Goal: Transaction & Acquisition: Purchase product/service

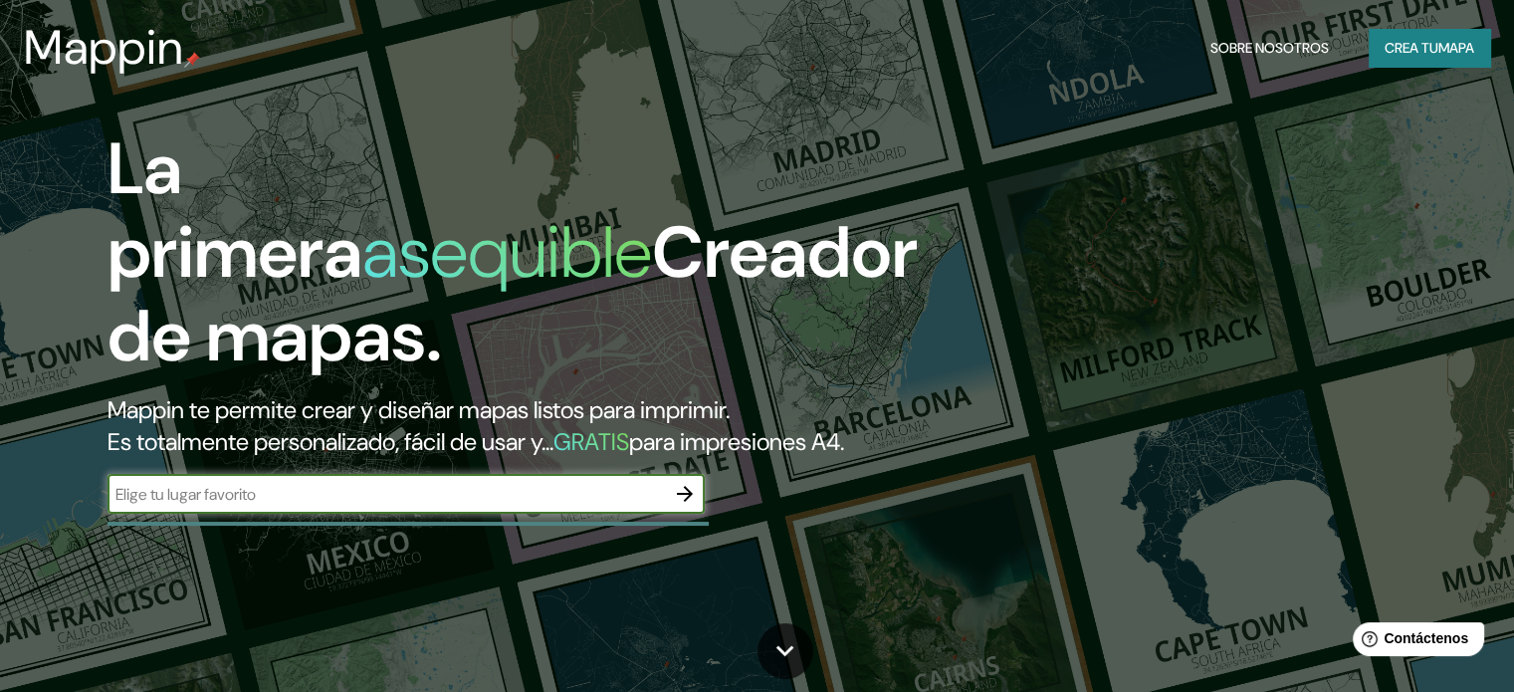
click at [484, 506] on input "text" at bounding box center [387, 494] width 558 height 23
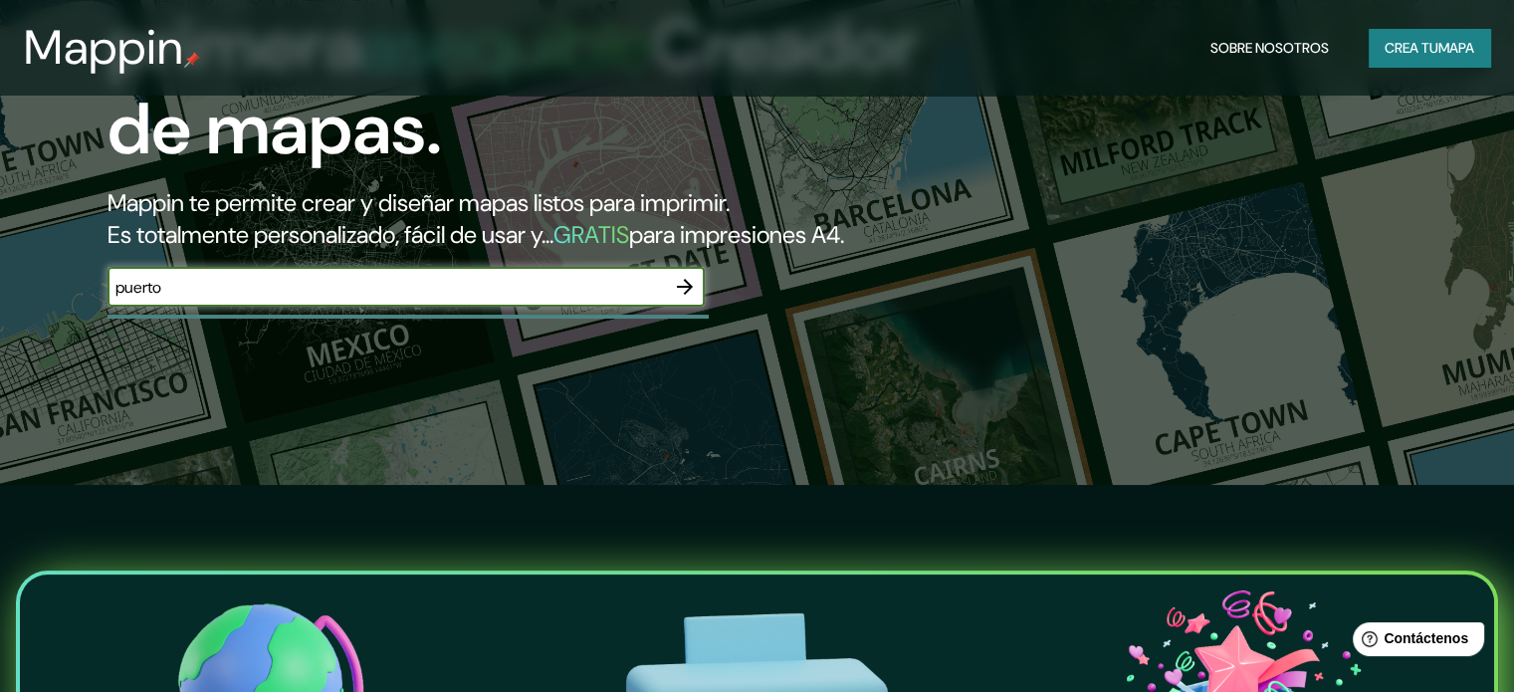
scroll to position [215, 0]
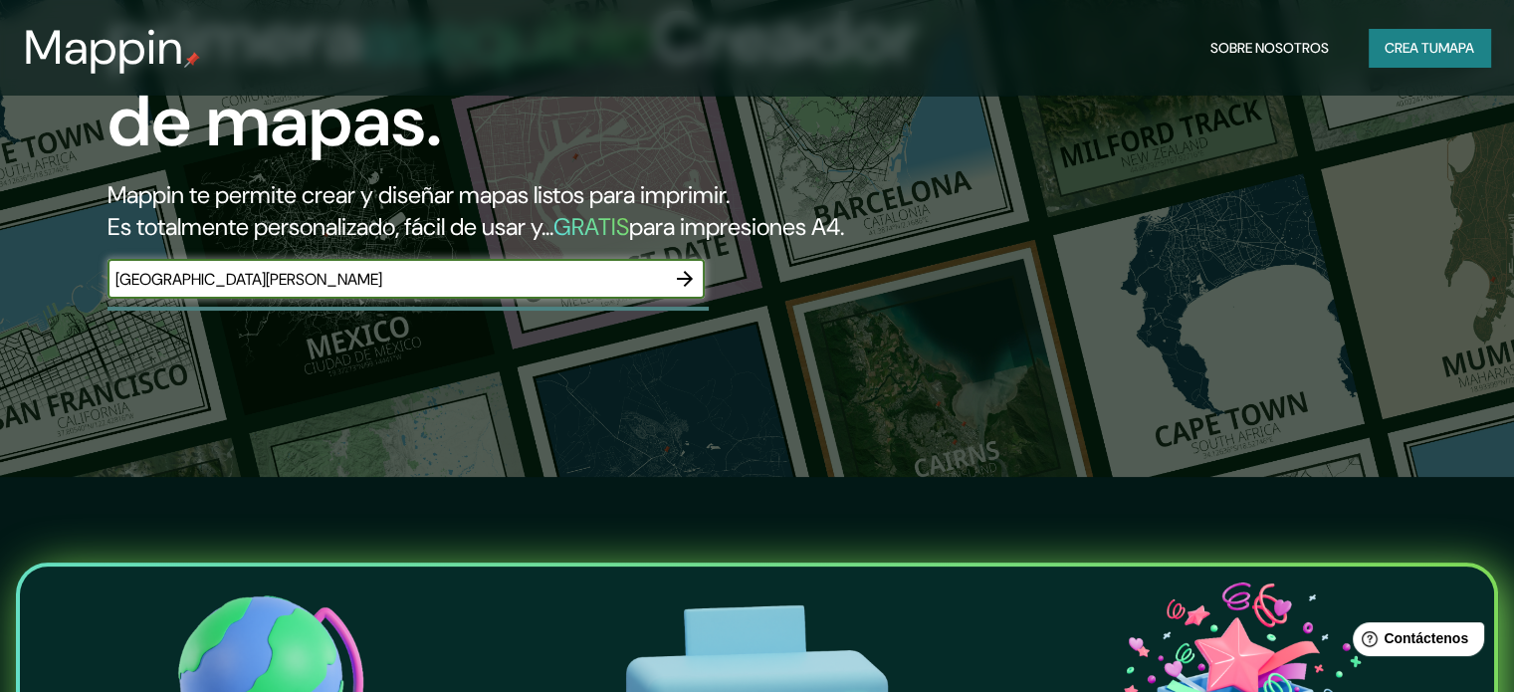
type input "[GEOGRAPHIC_DATA][PERSON_NAME]"
click at [687, 291] on icon "button" at bounding box center [685, 279] width 24 height 24
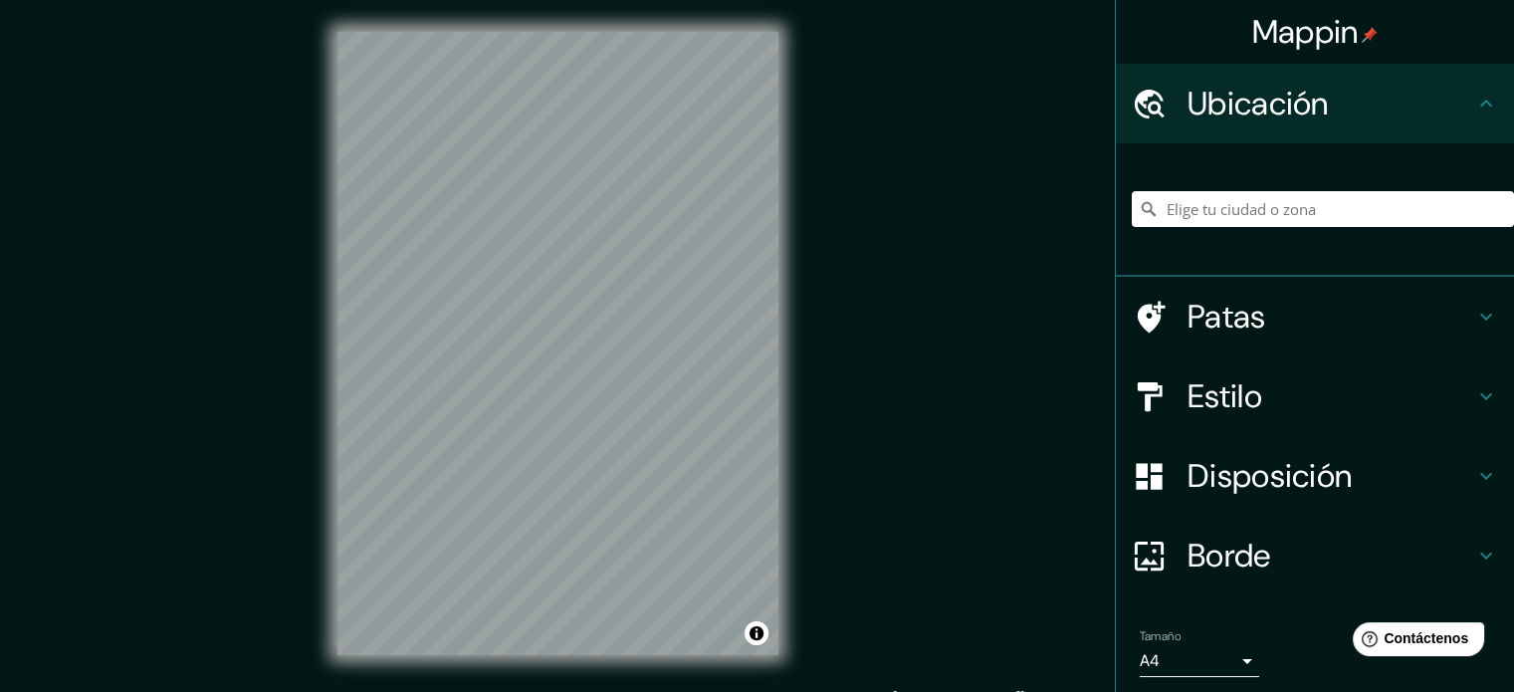
scroll to position [5, 0]
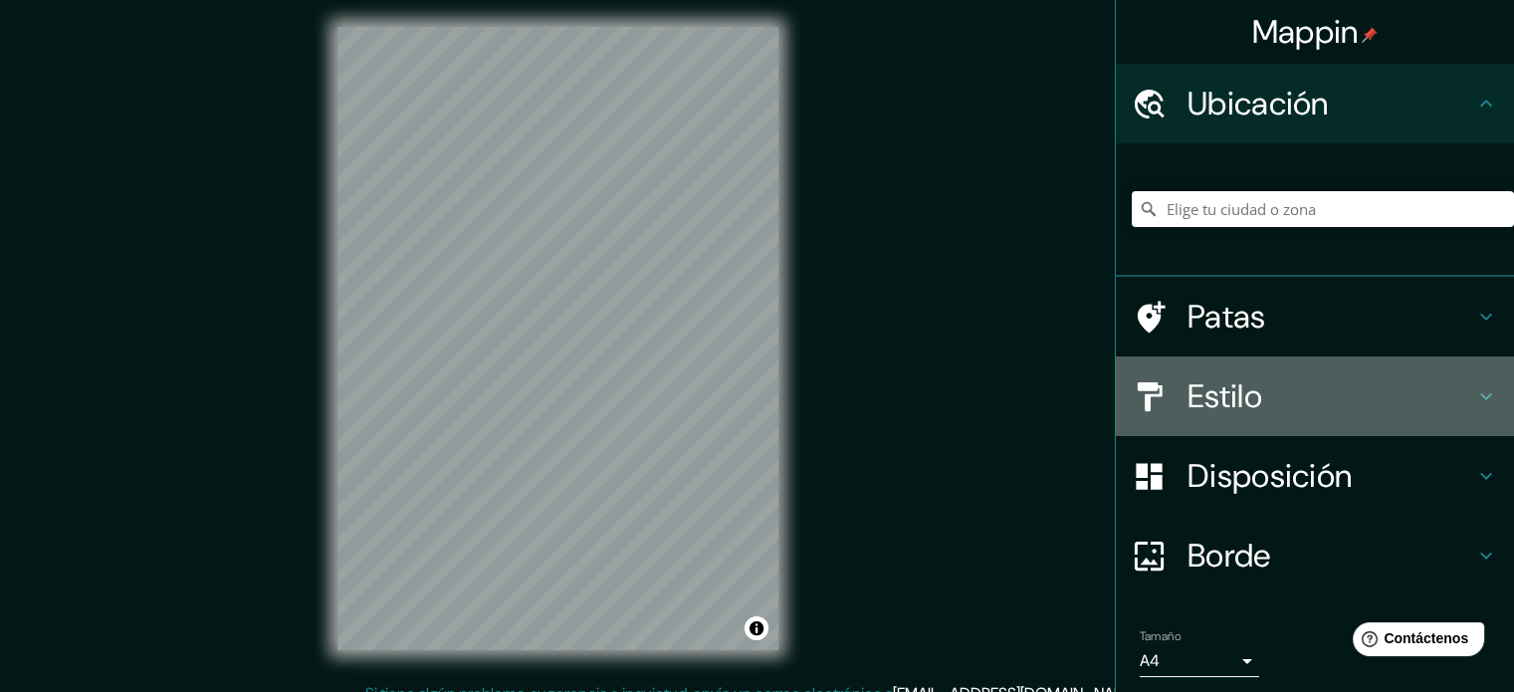
click at [1360, 414] on h4 "Estilo" at bounding box center [1331, 396] width 287 height 40
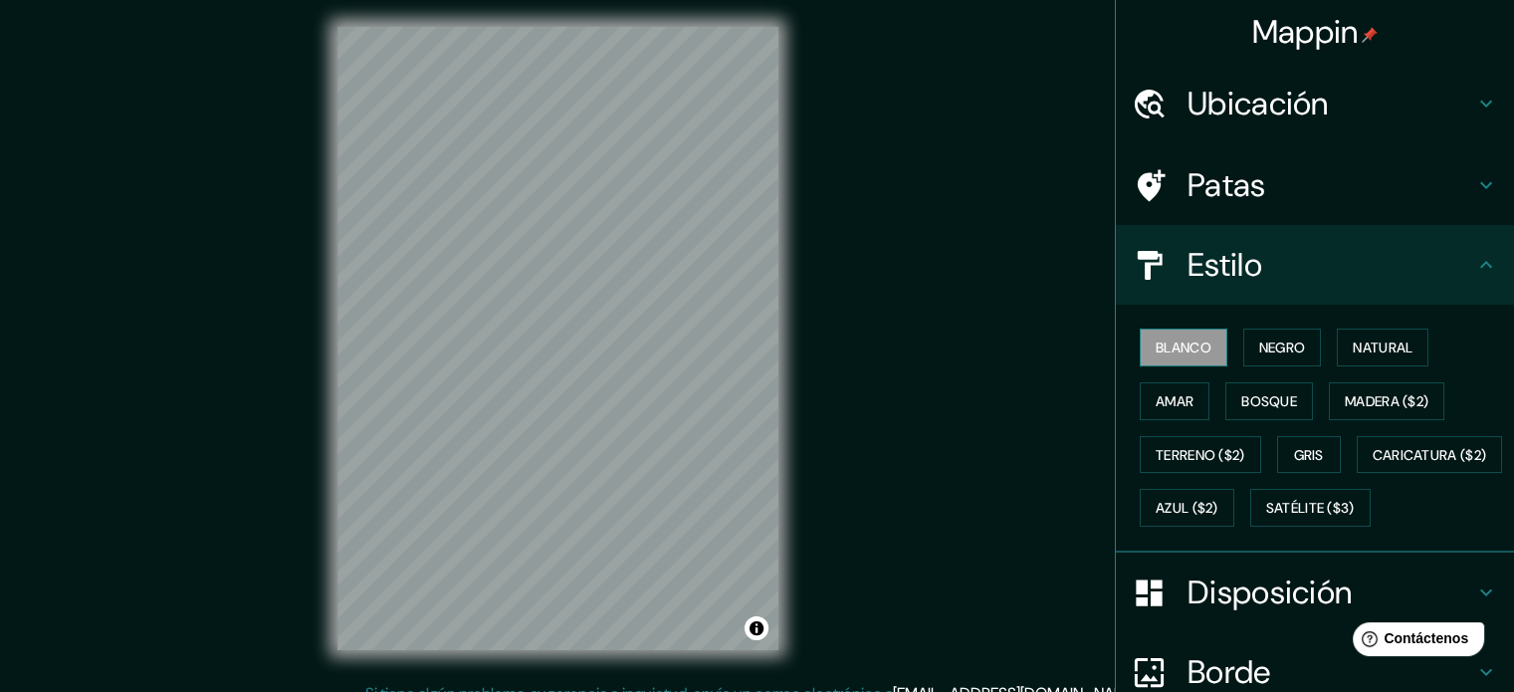
click at [1187, 340] on font "Blanco" at bounding box center [1184, 348] width 56 height 18
click at [1259, 355] on font "Negro" at bounding box center [1282, 348] width 47 height 26
click at [1338, 341] on button "Natural" at bounding box center [1383, 348] width 92 height 38
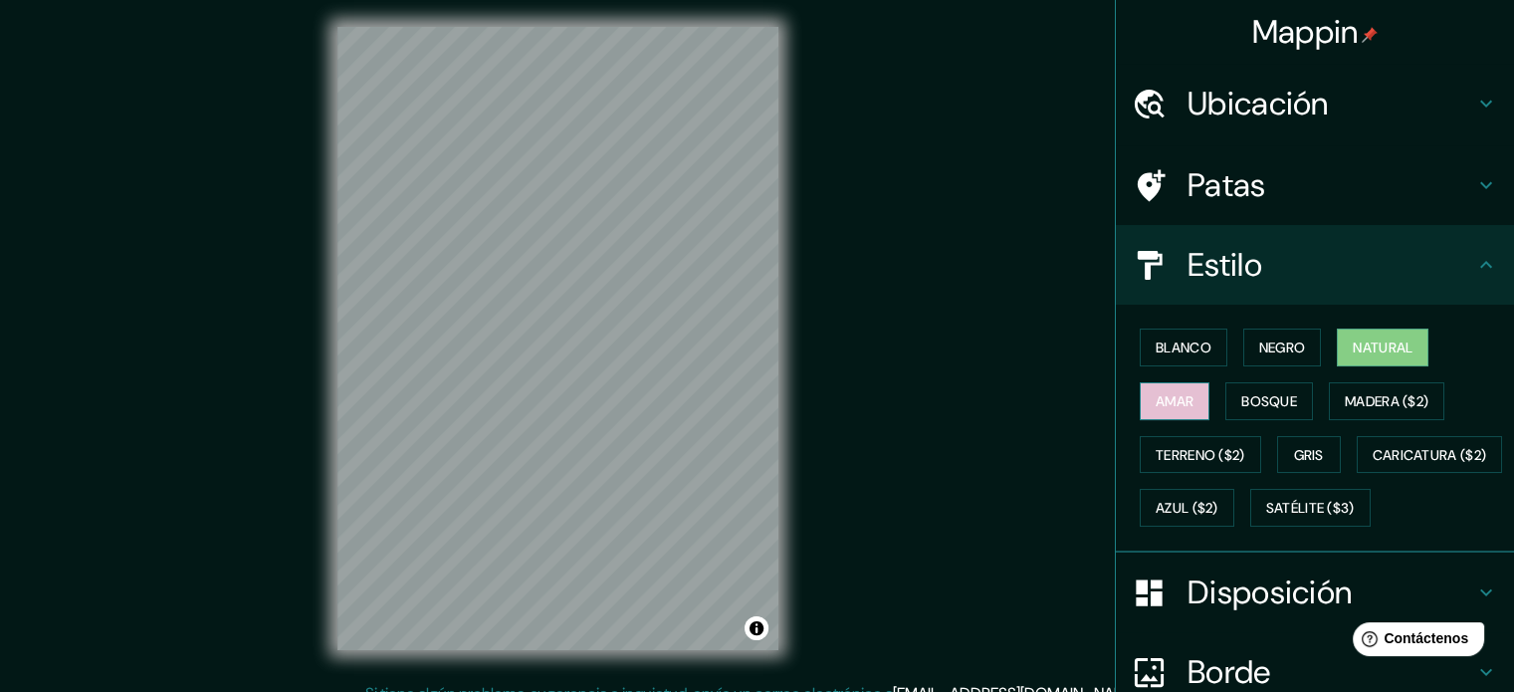
click at [1159, 404] on font "Amar" at bounding box center [1175, 401] width 38 height 18
click at [1385, 337] on font "Natural" at bounding box center [1383, 348] width 60 height 26
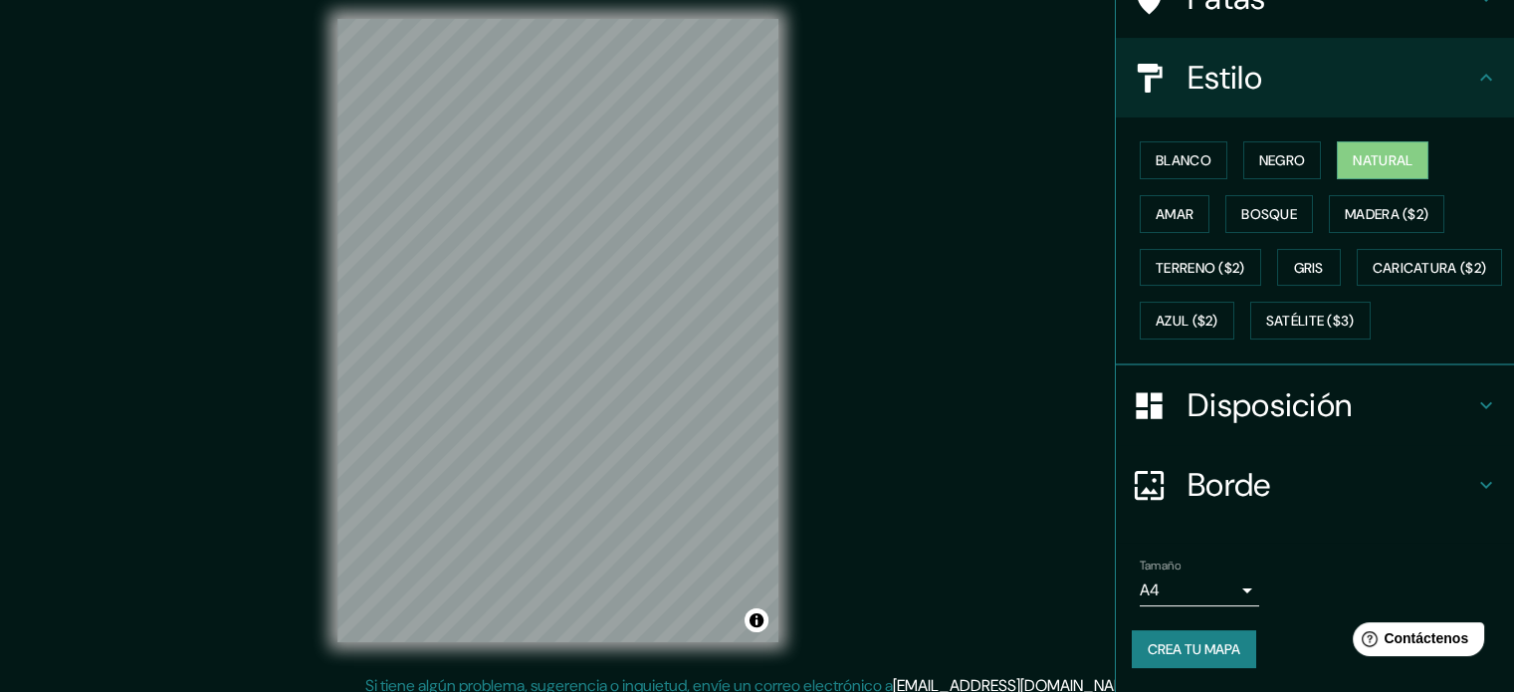
scroll to position [26, 0]
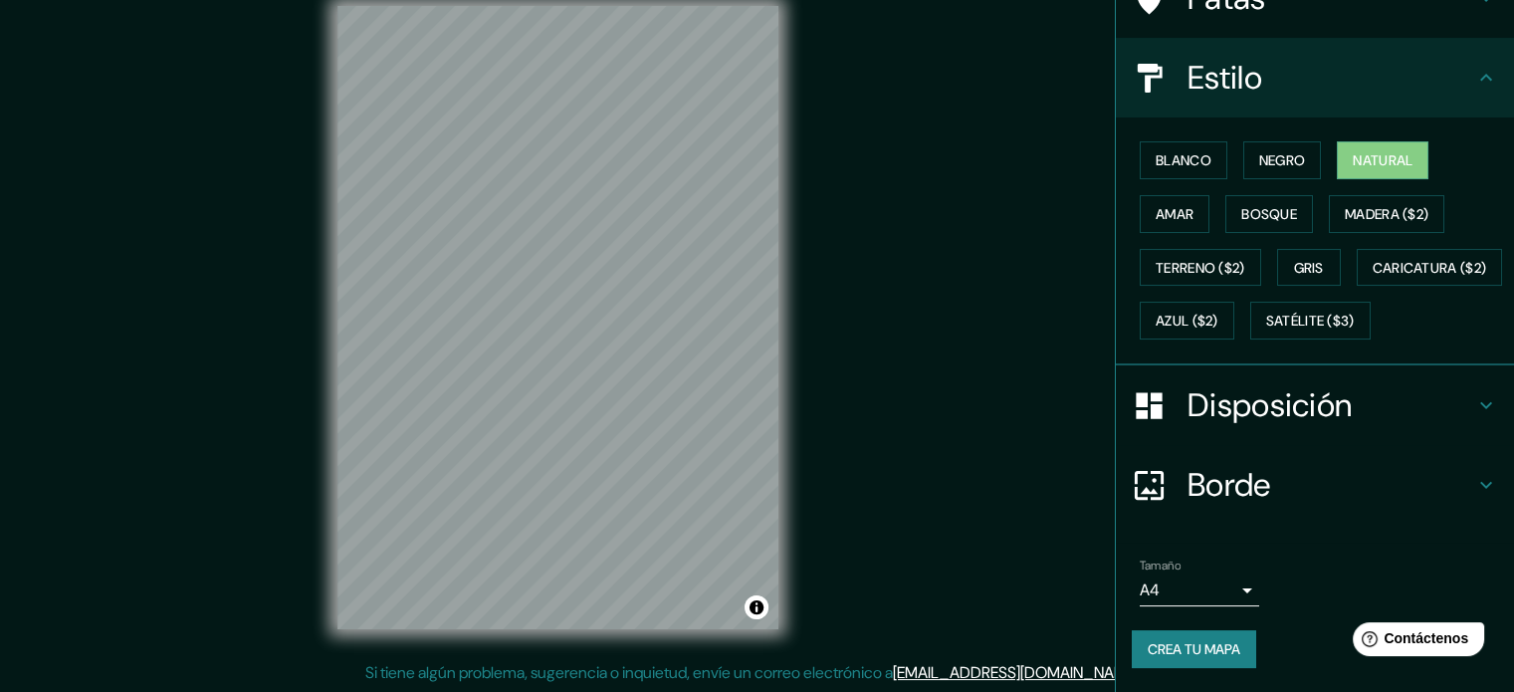
click at [1248, 386] on font "Disposición" at bounding box center [1270, 405] width 164 height 42
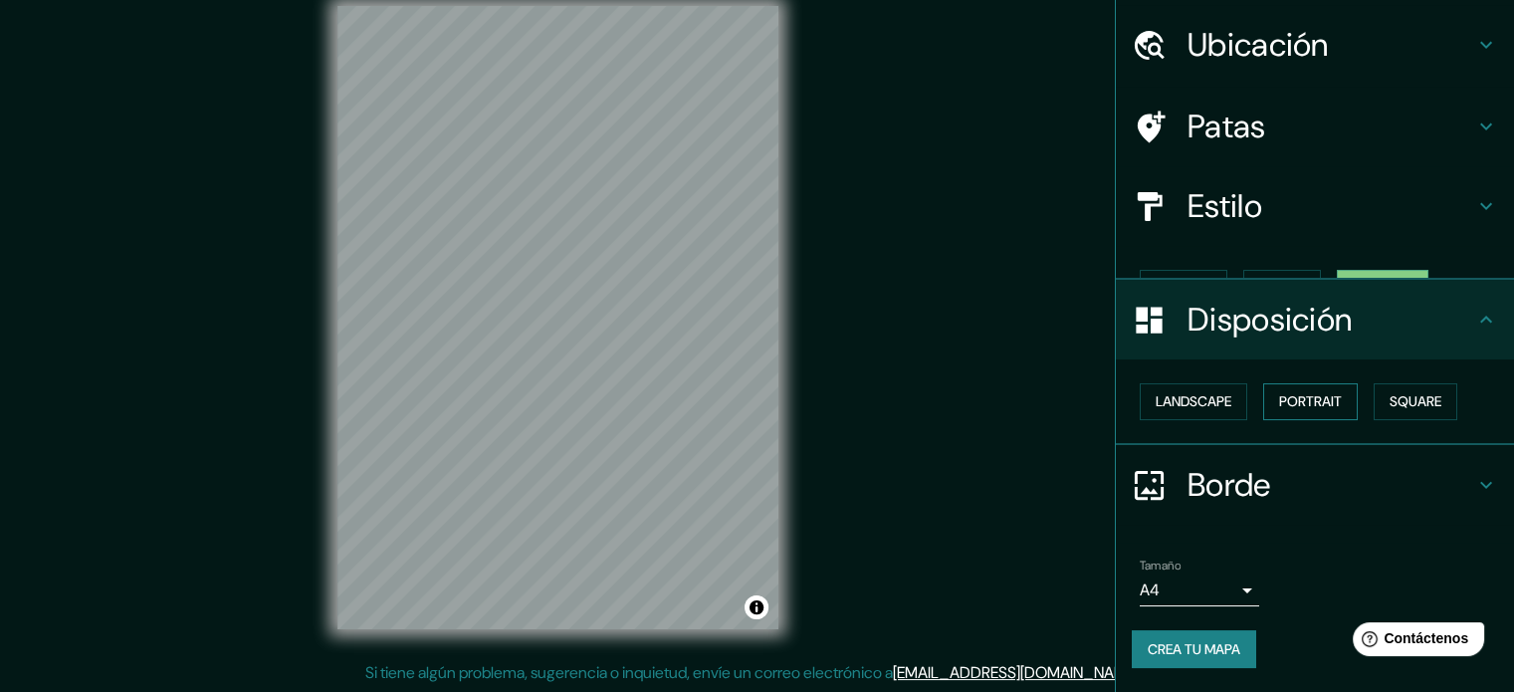
scroll to position [24, 0]
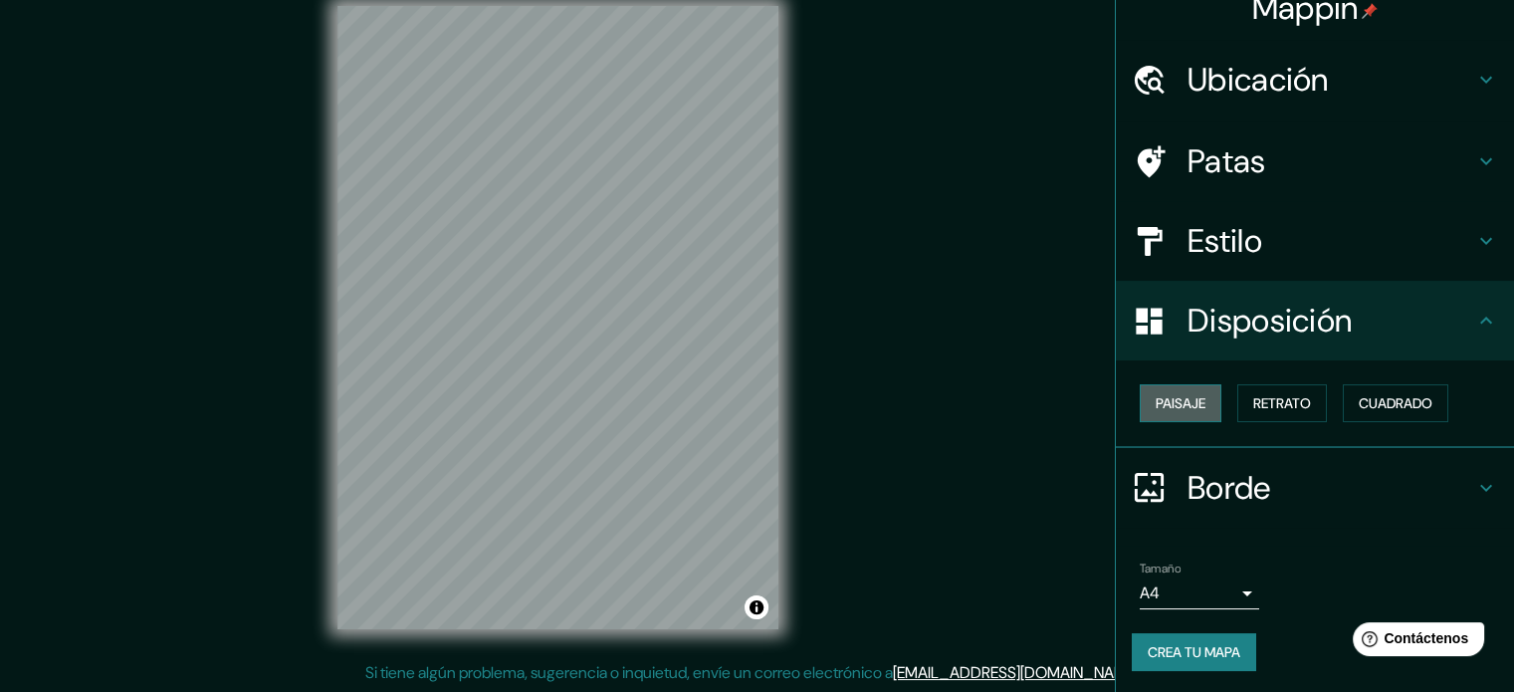
click at [1186, 398] on font "Paisaje" at bounding box center [1181, 403] width 50 height 18
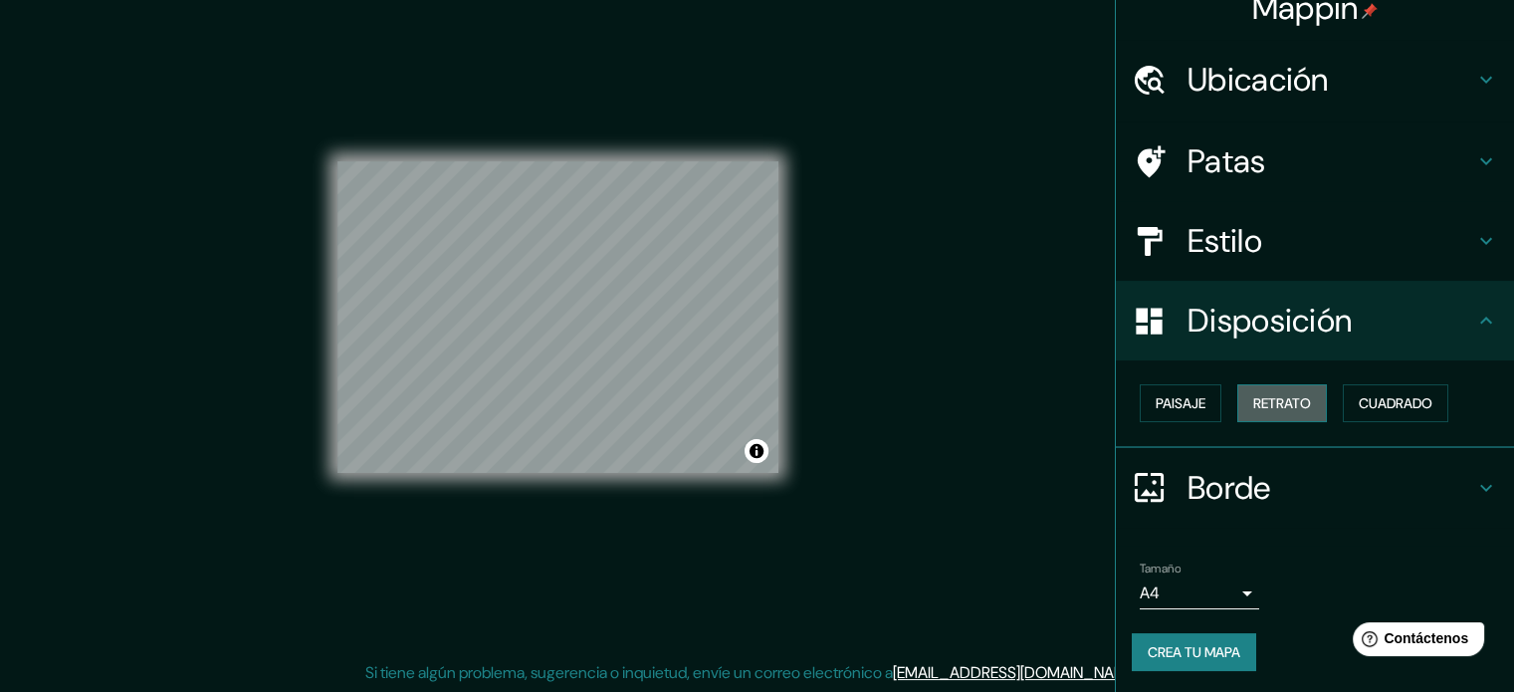
click at [1253, 394] on font "Retrato" at bounding box center [1282, 403] width 58 height 18
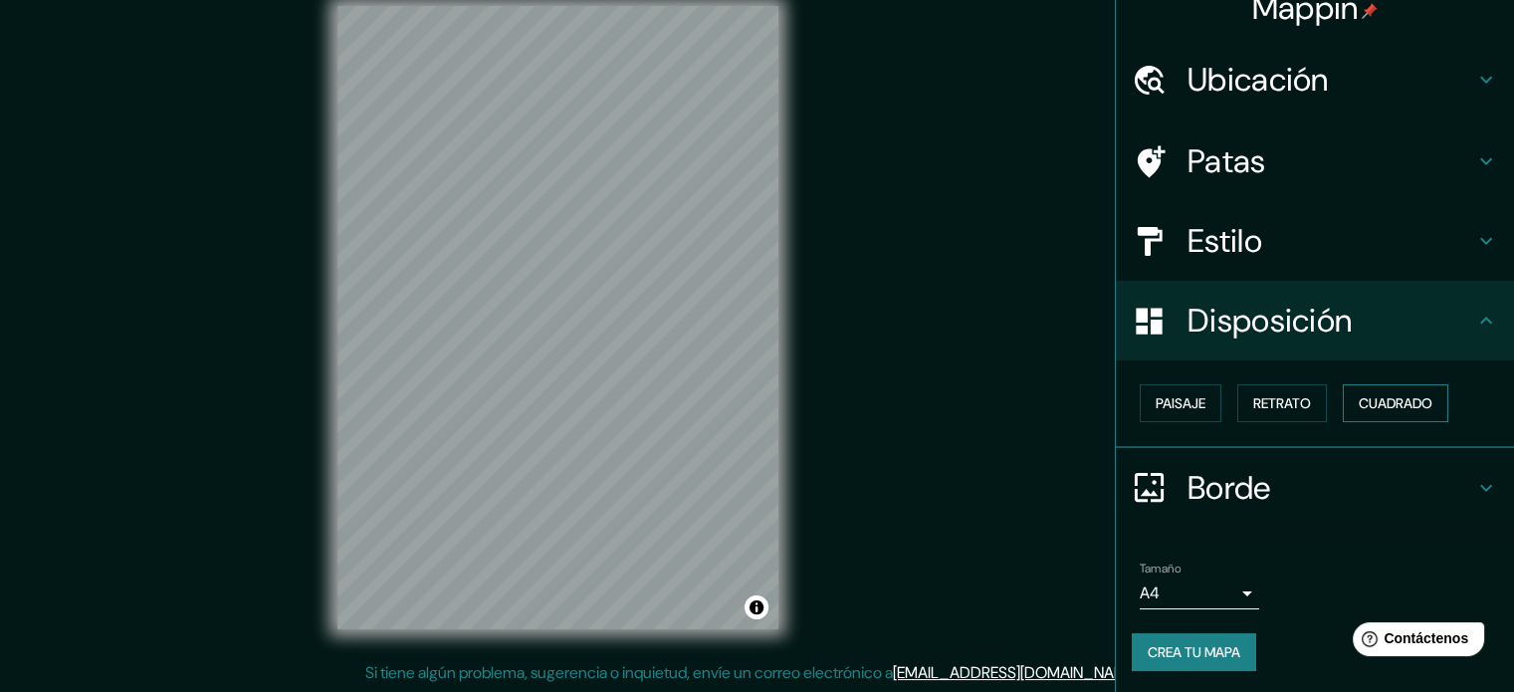
click at [1345, 396] on button "Cuadrado" at bounding box center [1396, 403] width 106 height 38
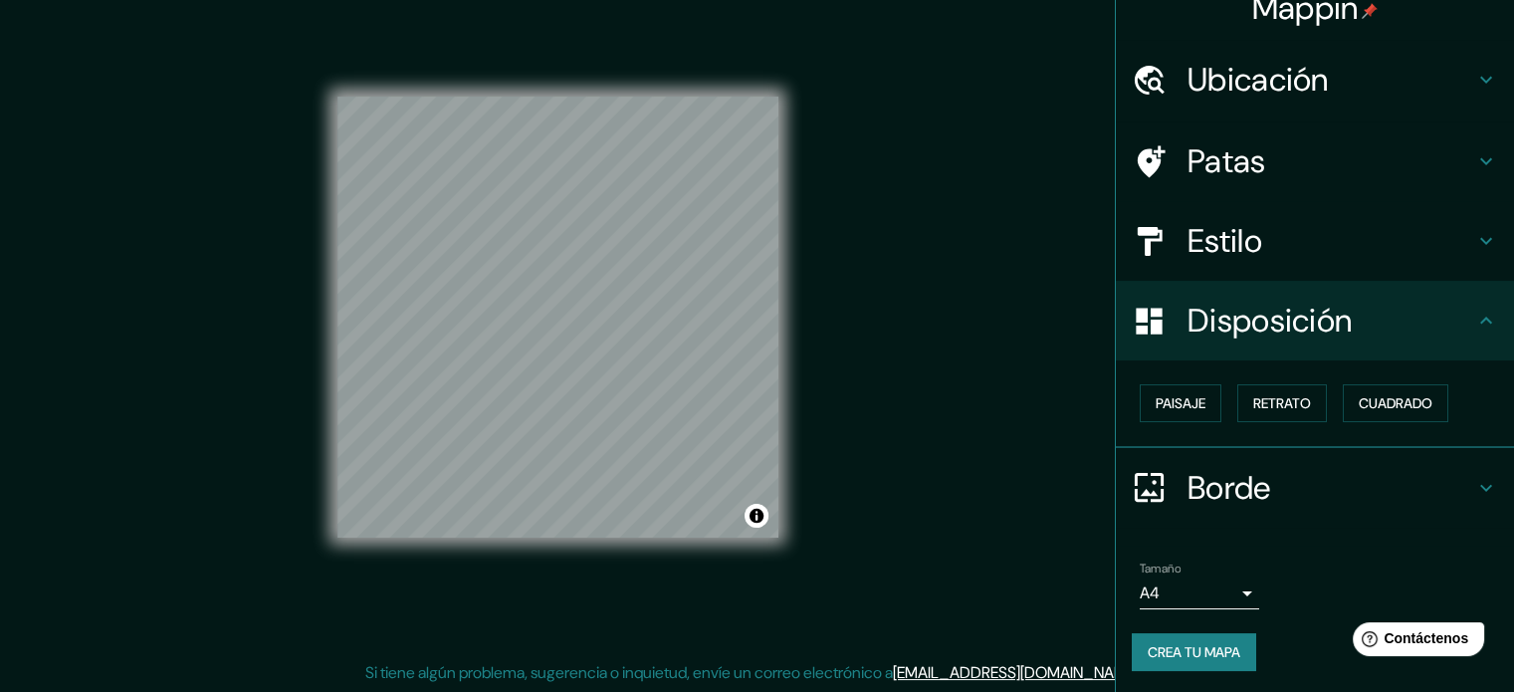
drag, startPoint x: 1215, startPoint y: 481, endPoint x: 1205, endPoint y: 477, distance: 10.7
click at [1217, 481] on font "Borde" at bounding box center [1230, 488] width 84 height 42
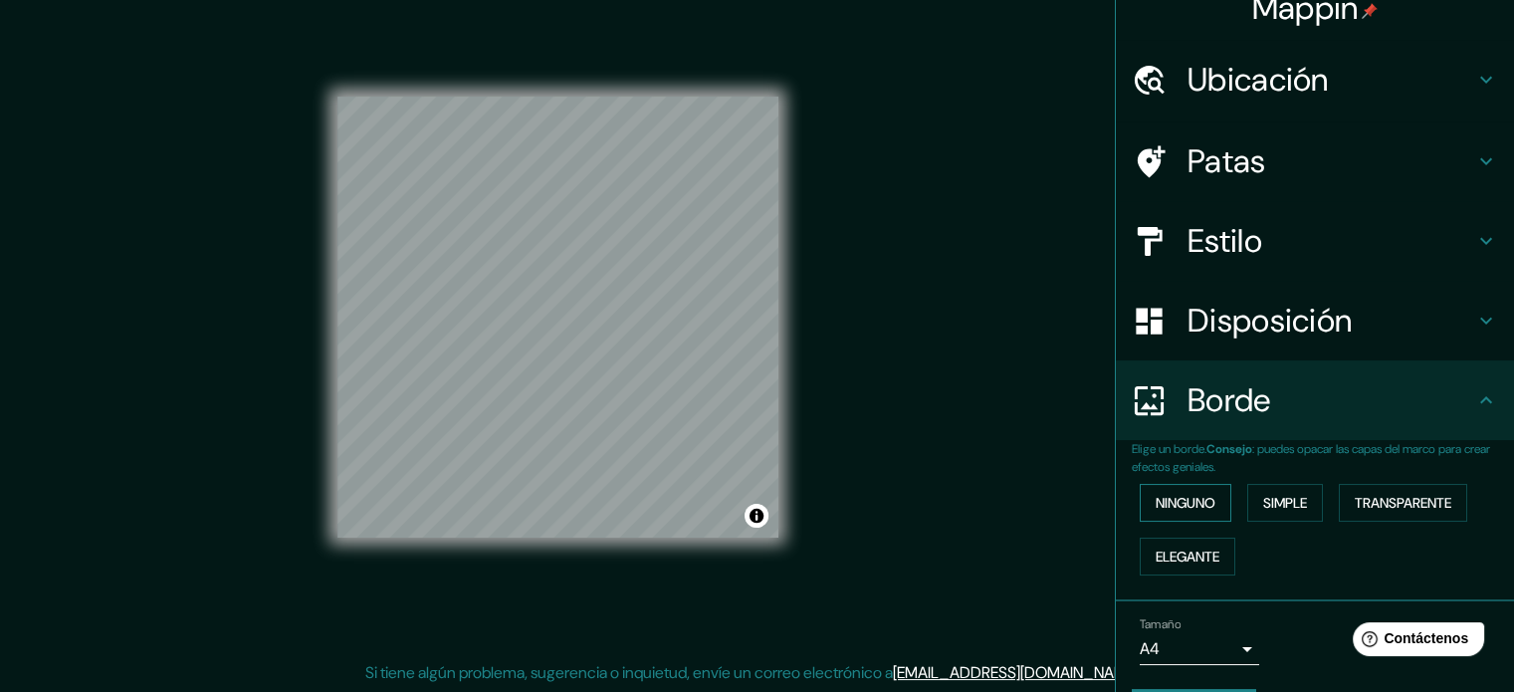
click at [1197, 517] on button "Ninguno" at bounding box center [1186, 503] width 92 height 38
click at [1254, 327] on font "Disposición" at bounding box center [1270, 321] width 164 height 42
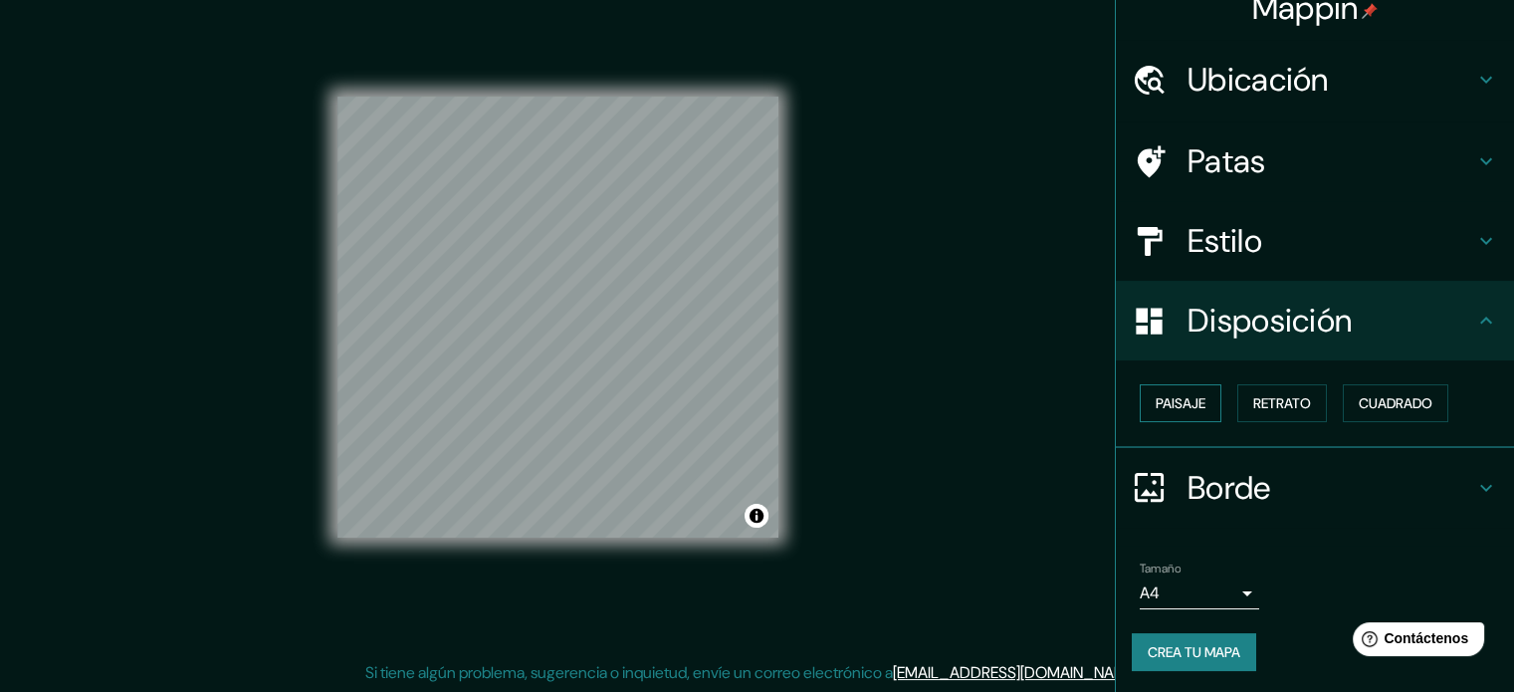
click at [1156, 400] on font "Paisaje" at bounding box center [1181, 403] width 50 height 18
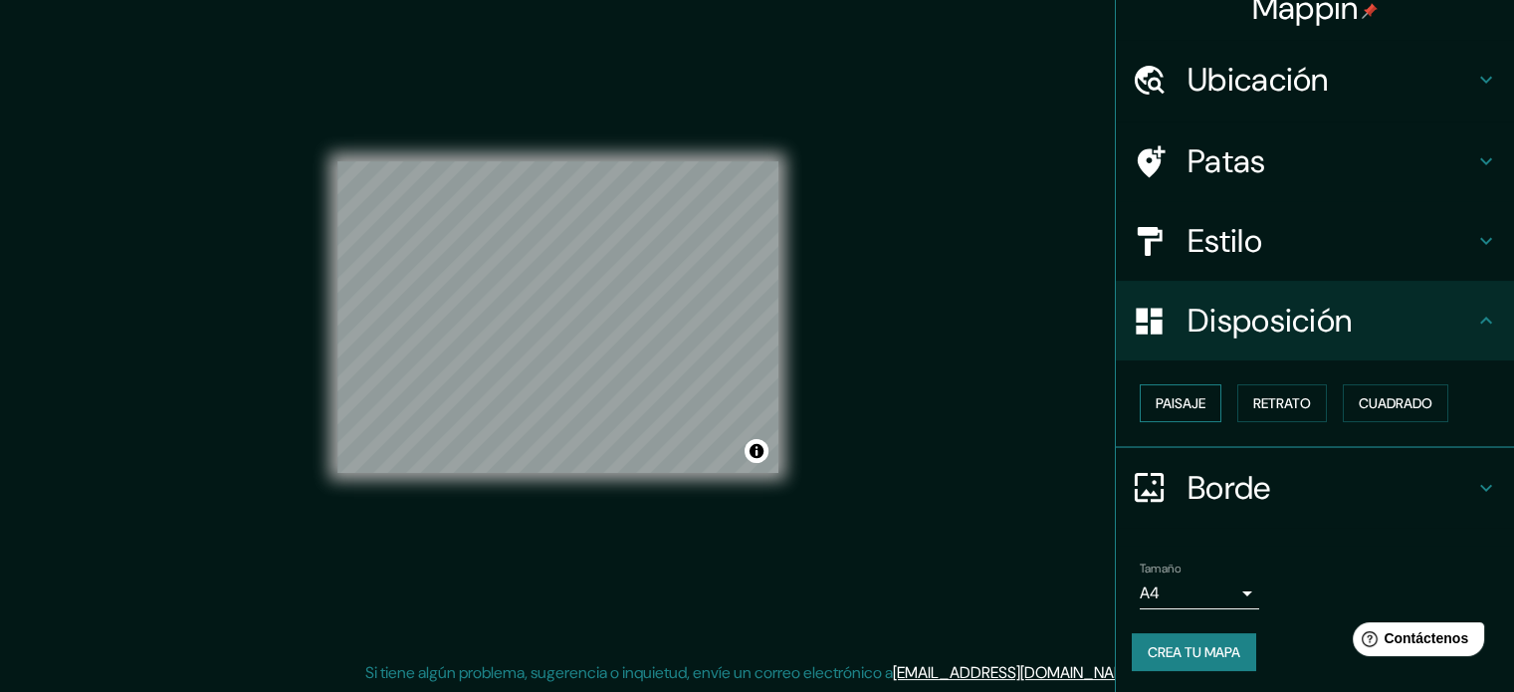
drag, startPoint x: 1218, startPoint y: 397, endPoint x: 1172, endPoint y: 405, distance: 46.5
click at [1217, 397] on div "Paisaje Retrato Cuadrado" at bounding box center [1323, 403] width 382 height 54
click at [1174, 405] on font "Paisaje" at bounding box center [1181, 403] width 50 height 18
click at [1301, 394] on button "Retrato" at bounding box center [1283, 403] width 90 height 38
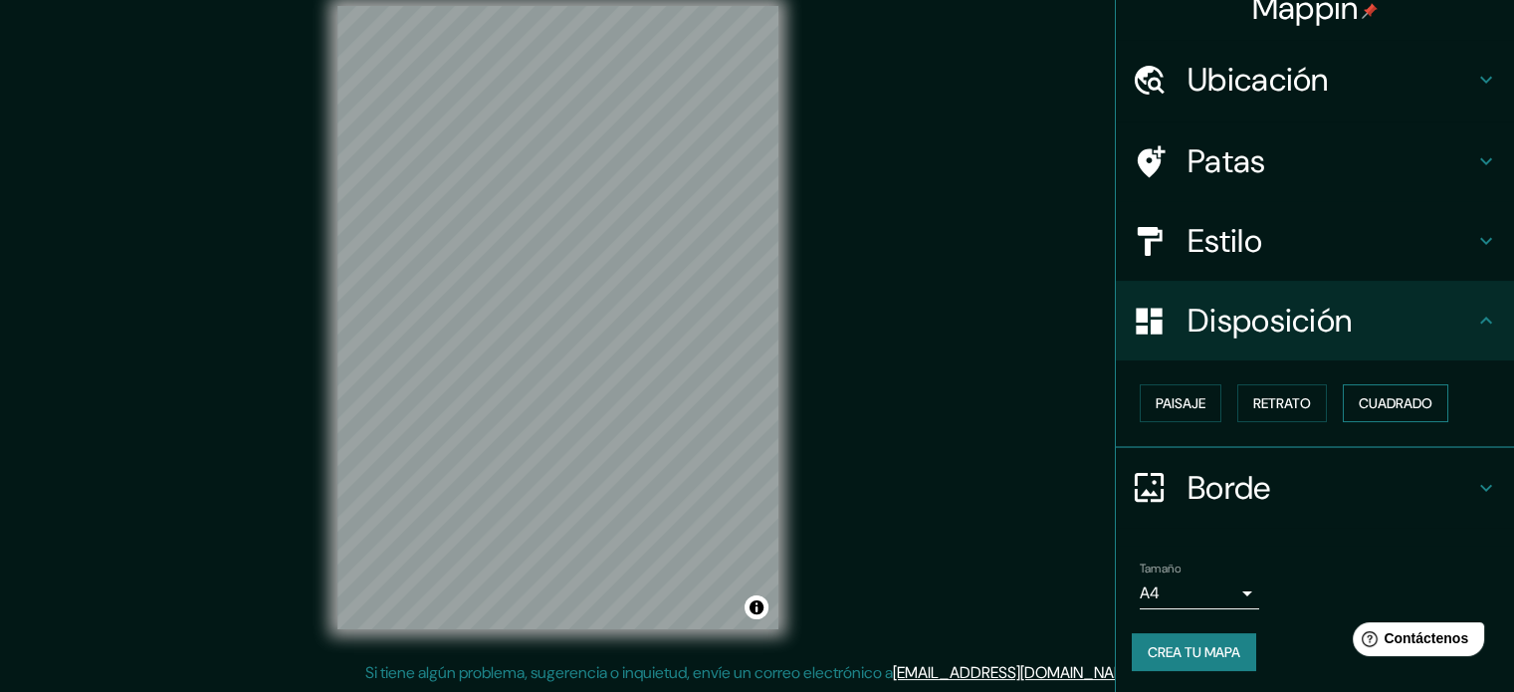
click at [1378, 394] on font "Cuadrado" at bounding box center [1396, 403] width 74 height 18
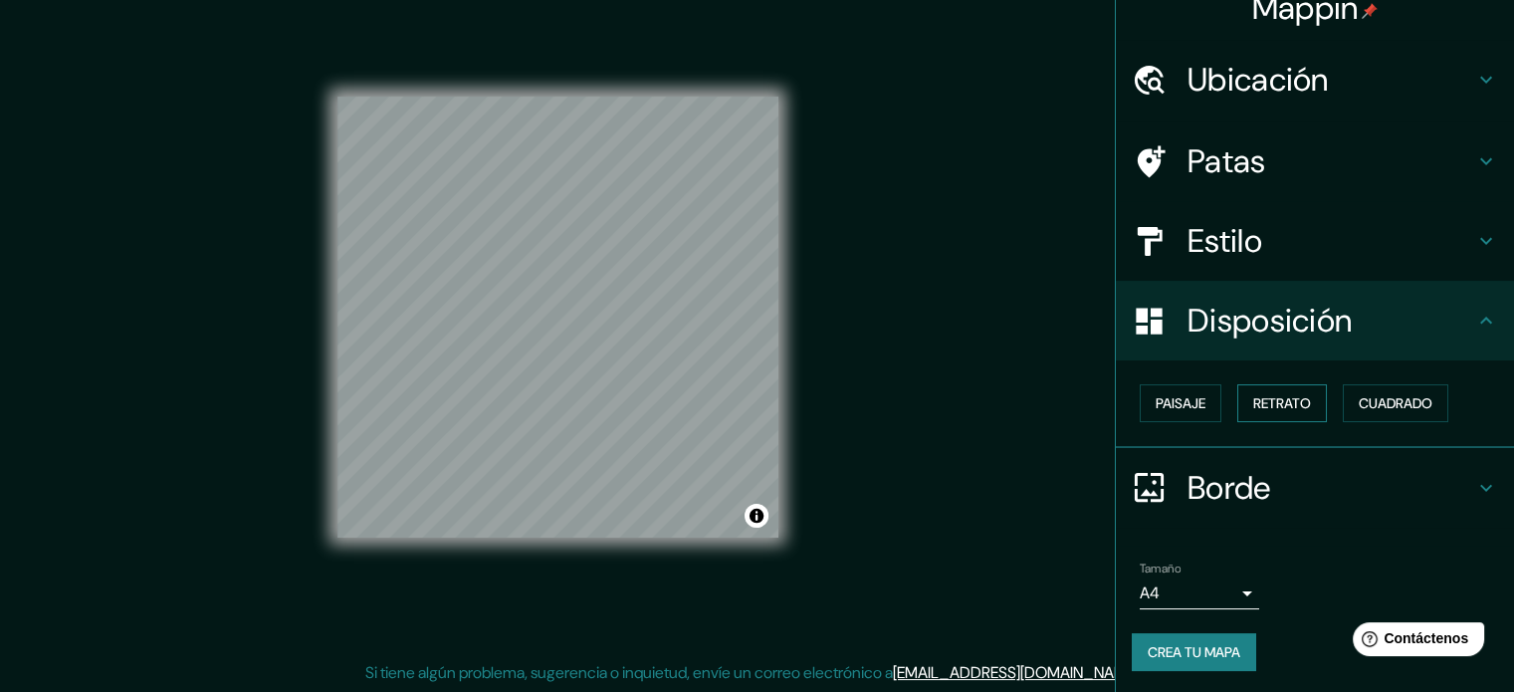
click at [1254, 400] on font "Retrato" at bounding box center [1282, 403] width 58 height 18
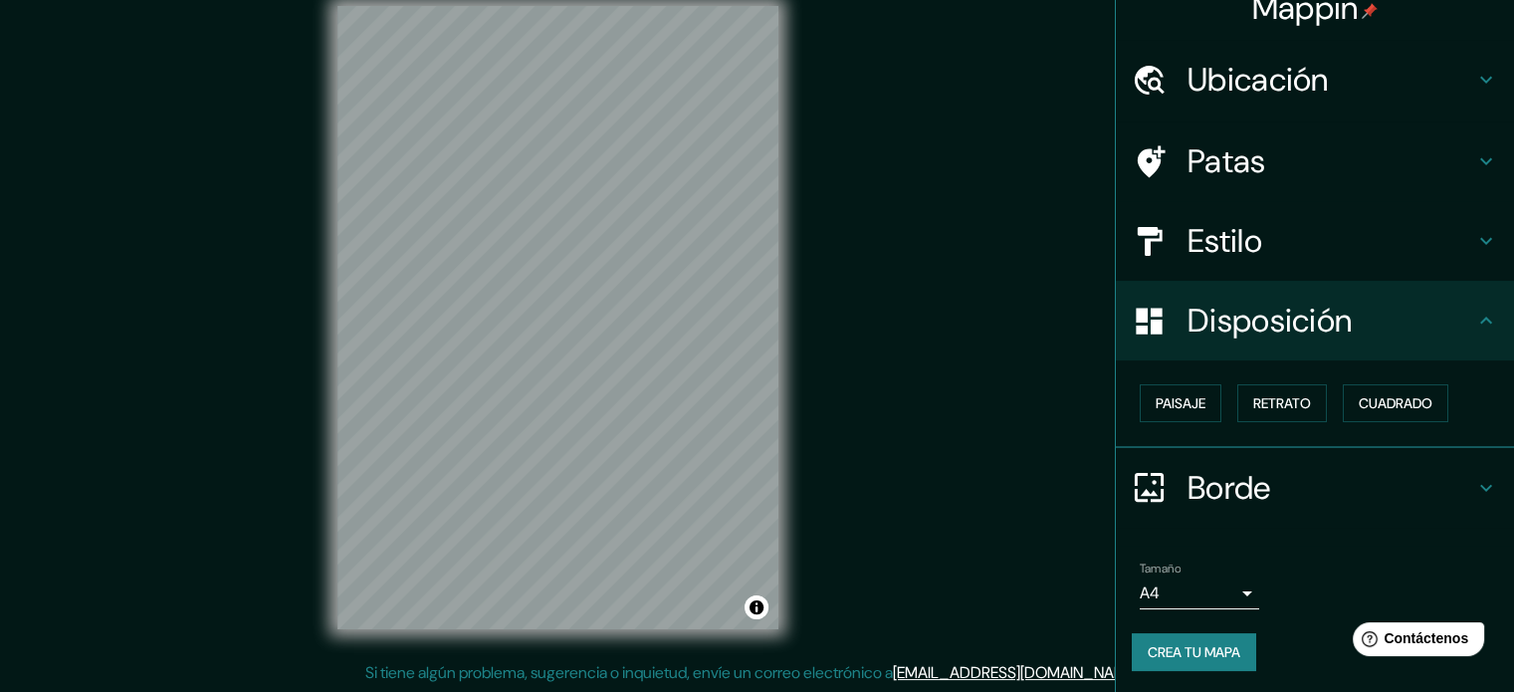
click at [1320, 158] on h4 "Patas" at bounding box center [1331, 161] width 287 height 40
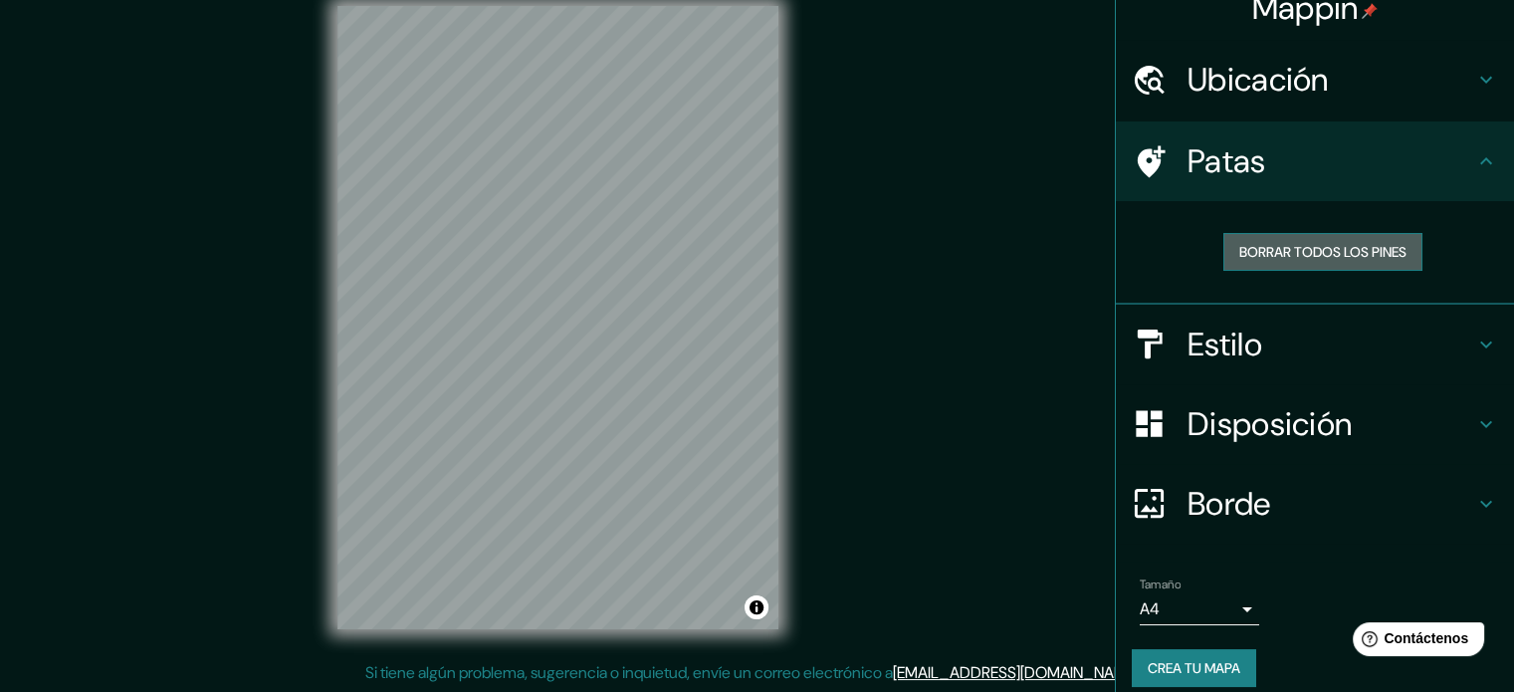
click at [1314, 260] on font "Borrar todos los pines" at bounding box center [1323, 252] width 167 height 18
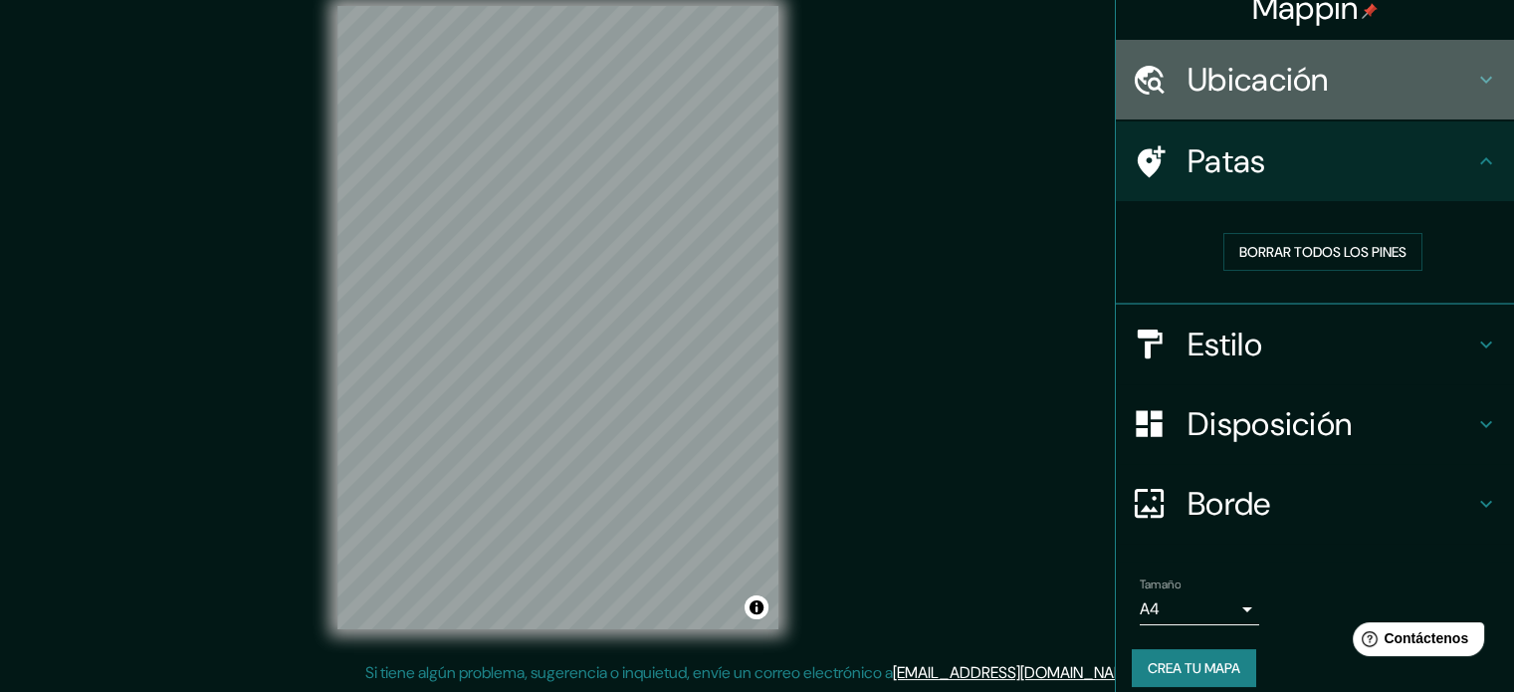
click at [1395, 97] on div "Ubicación" at bounding box center [1315, 80] width 398 height 80
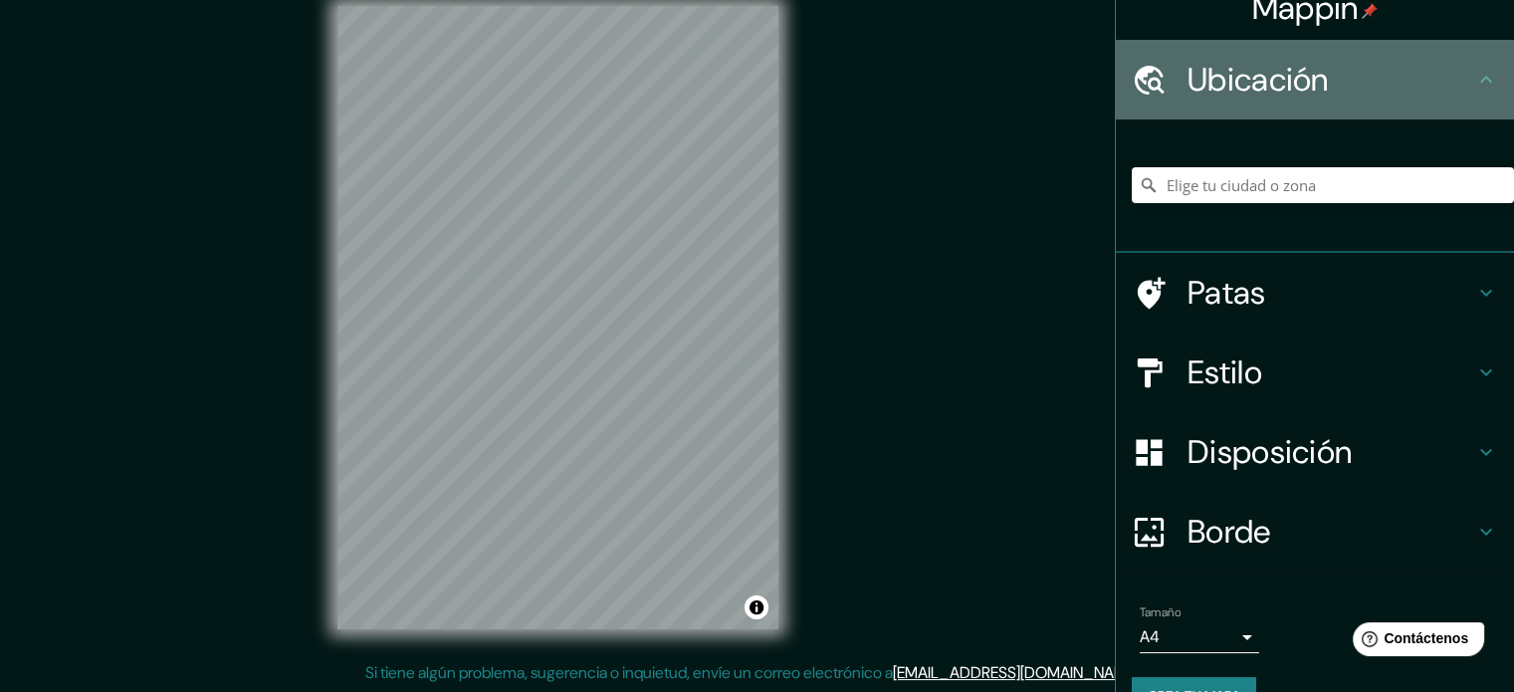
click at [1395, 97] on h4 "Ubicación" at bounding box center [1331, 80] width 287 height 40
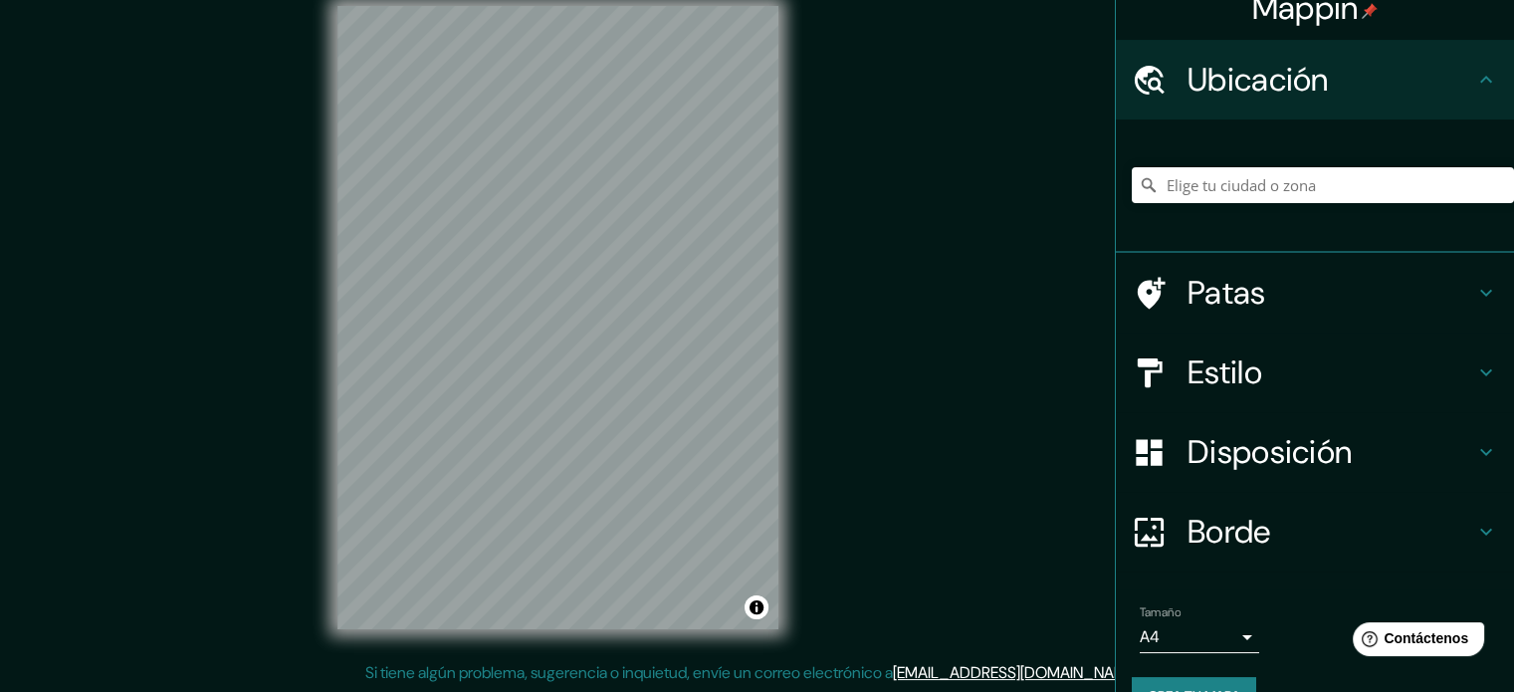
click at [1318, 322] on div "Patas" at bounding box center [1315, 293] width 398 height 80
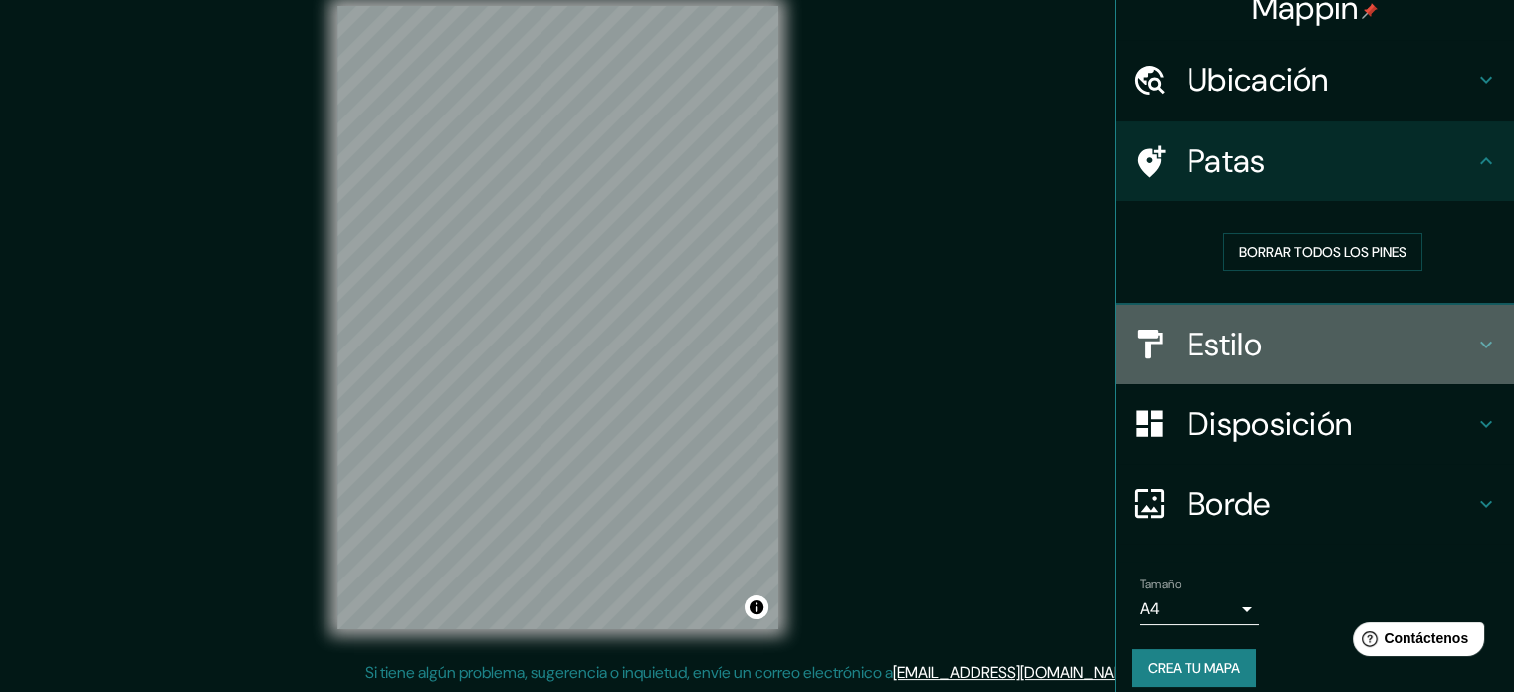
click at [1304, 322] on div "Estilo" at bounding box center [1315, 345] width 398 height 80
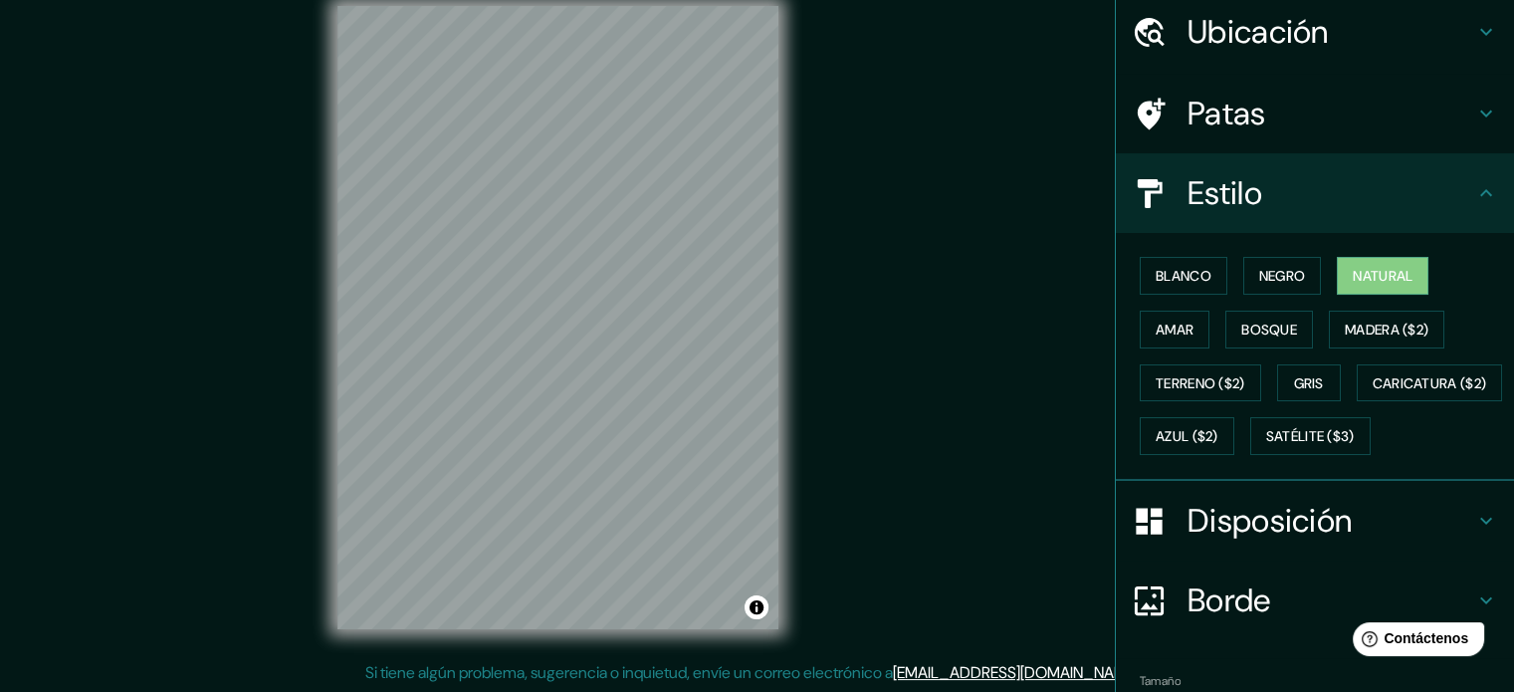
scroll to position [235, 0]
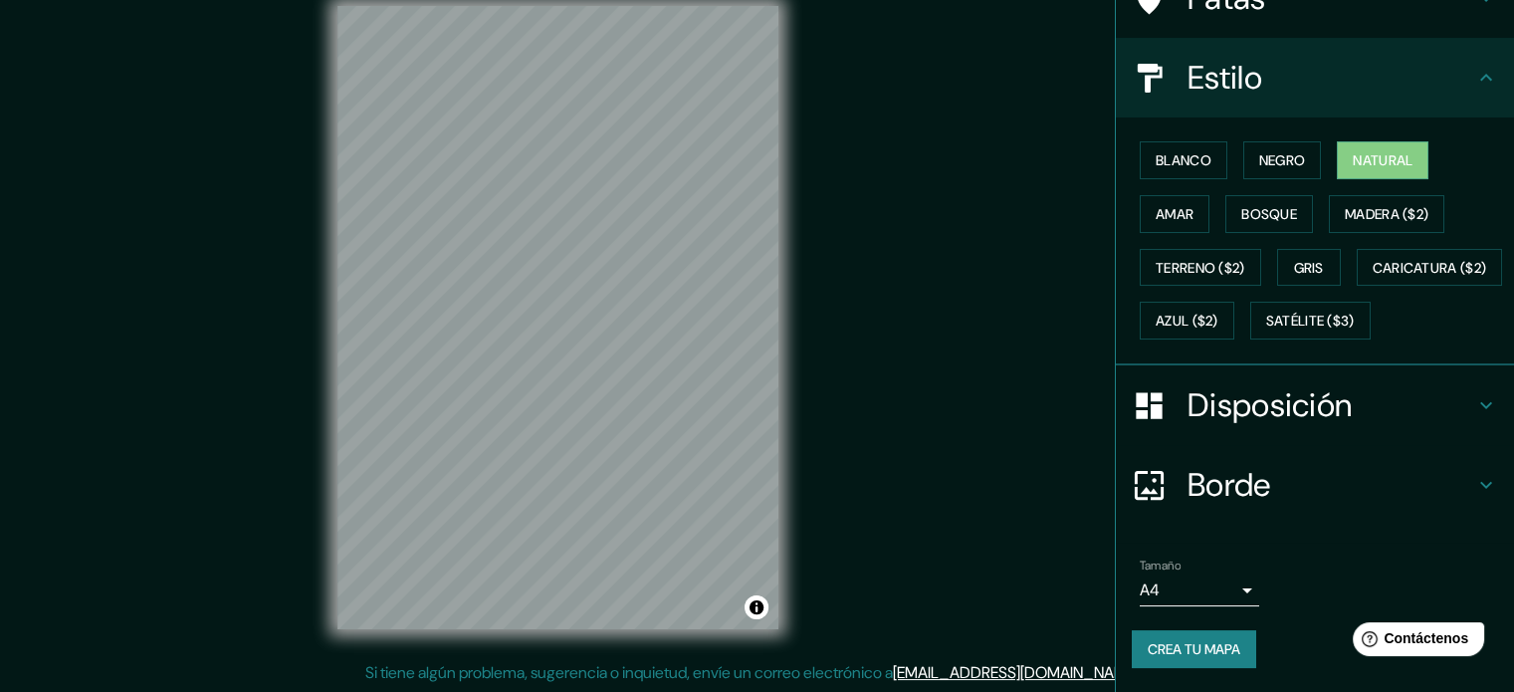
click at [1194, 483] on font "Borde" at bounding box center [1230, 485] width 84 height 42
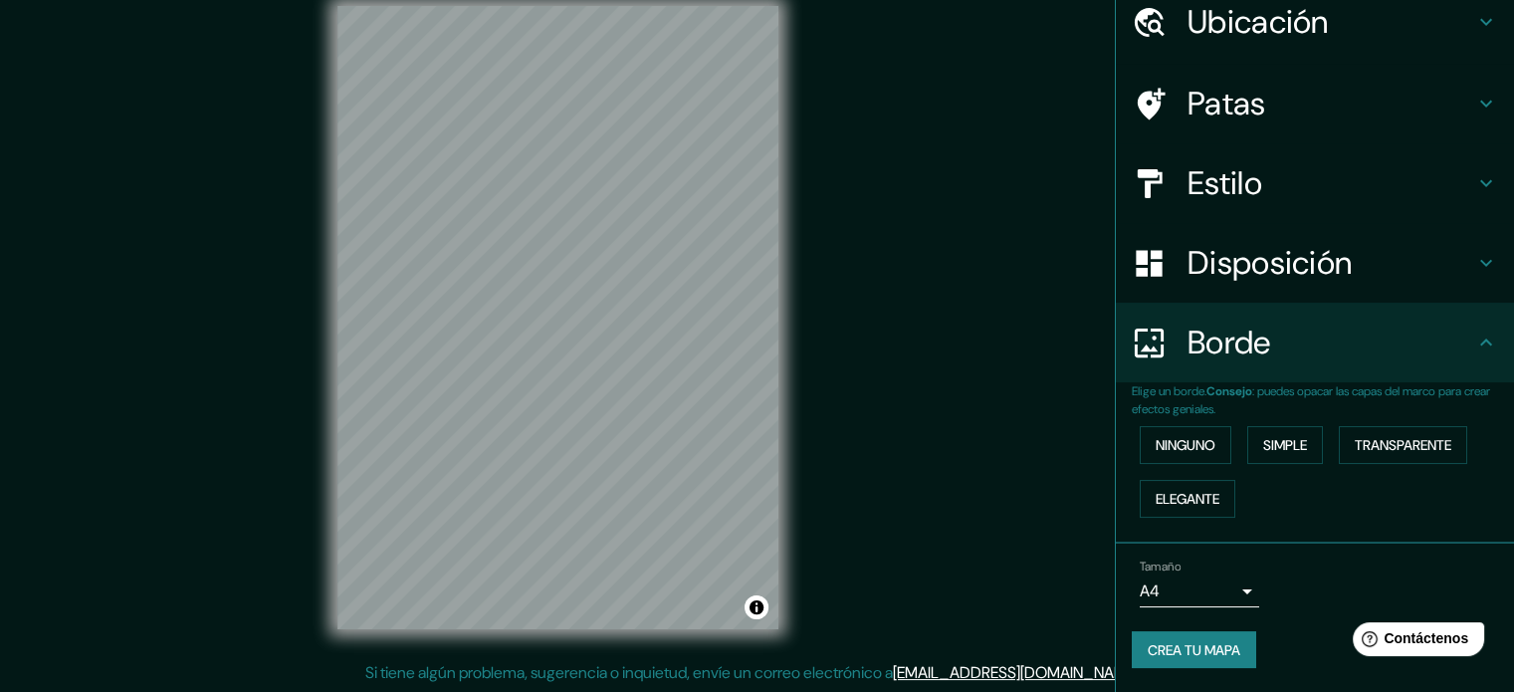
scroll to position [80, 0]
click at [969, 476] on div "Mappin Ubicación Patas Estilo Disposición Borde Elige un borde. Consejo : puede…" at bounding box center [757, 333] width 1514 height 719
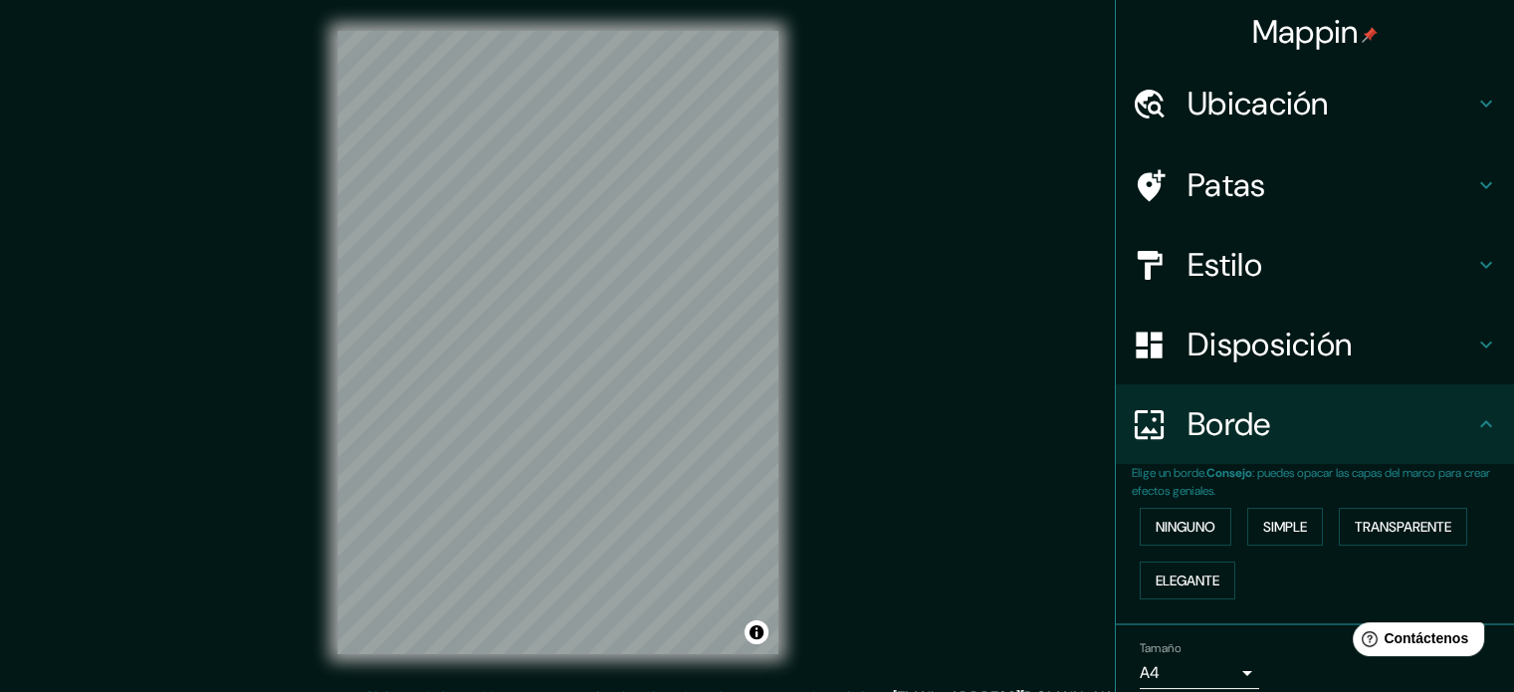
scroll to position [0, 0]
